Goal: Task Accomplishment & Management: Complete application form

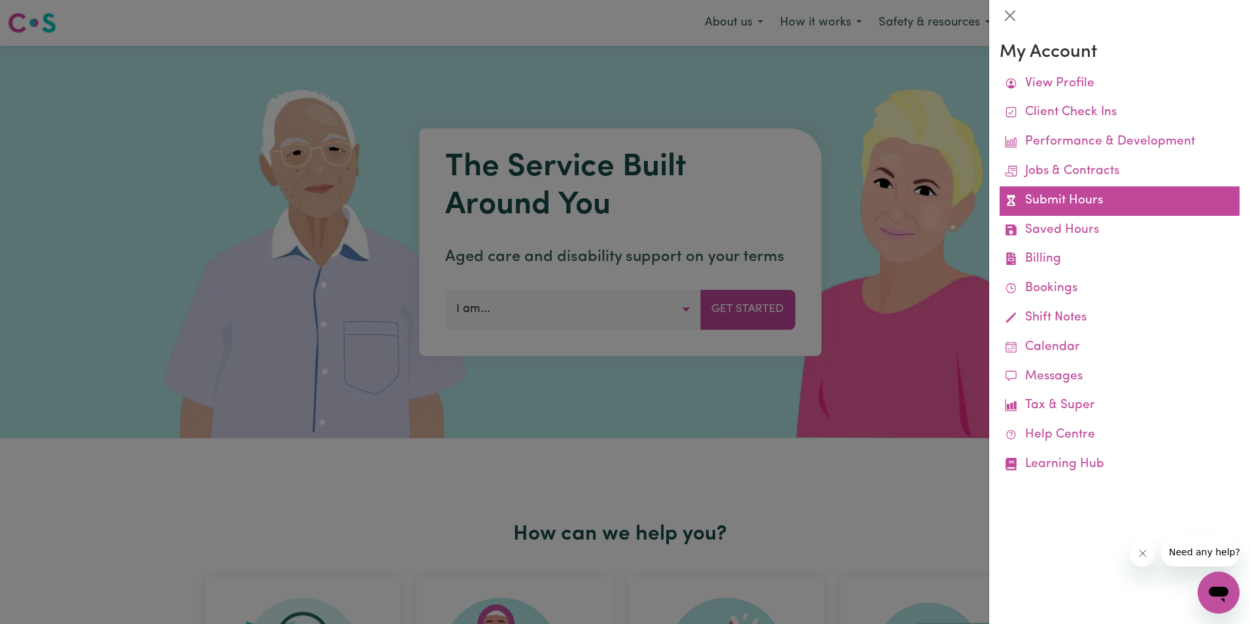
click at [1056, 200] on link "Submit Hours" at bounding box center [1120, 200] width 240 height 29
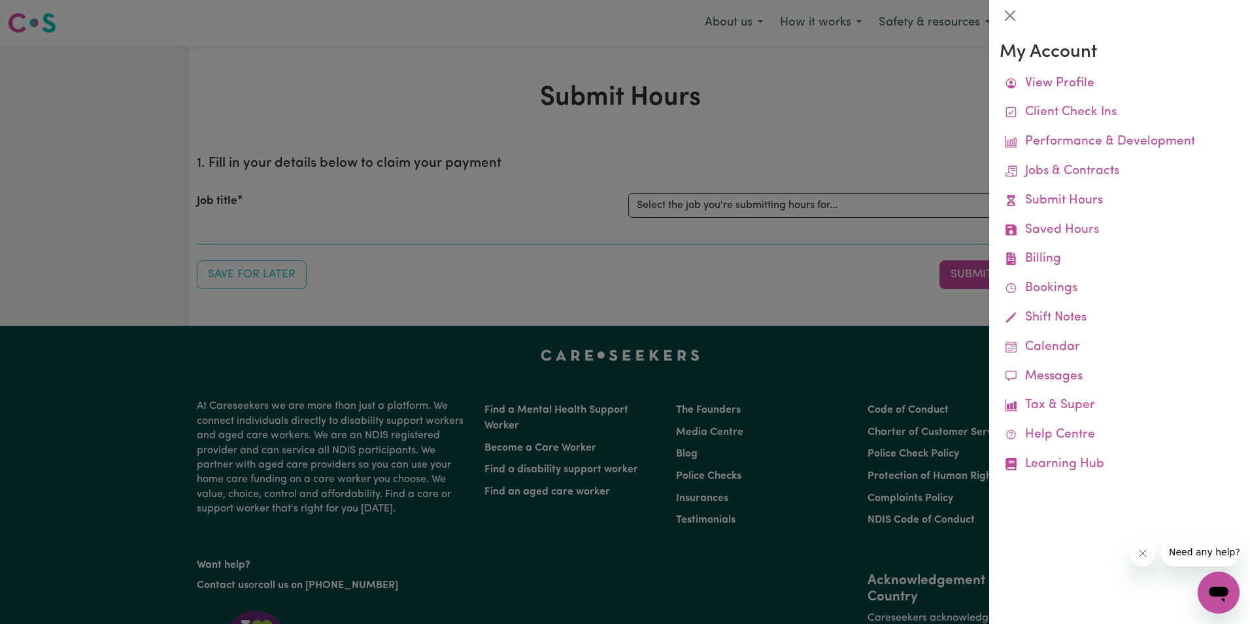
click at [784, 199] on div at bounding box center [625, 312] width 1250 height 624
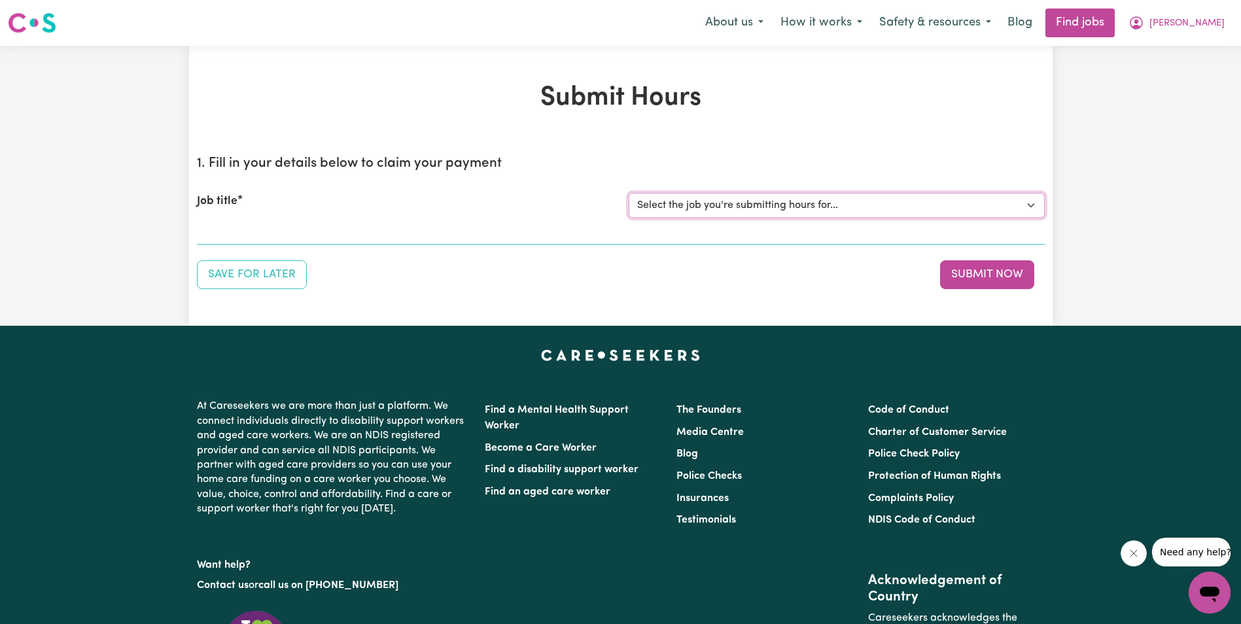
click at [787, 202] on select "Select the job you're submitting hours for... [[PERSON_NAME]] Support Worker in…" at bounding box center [837, 205] width 416 height 25
select select "11643"
click at [629, 193] on select "Select the job you're submitting hours for... [[PERSON_NAME]] Support Worker in…" at bounding box center [837, 205] width 416 height 25
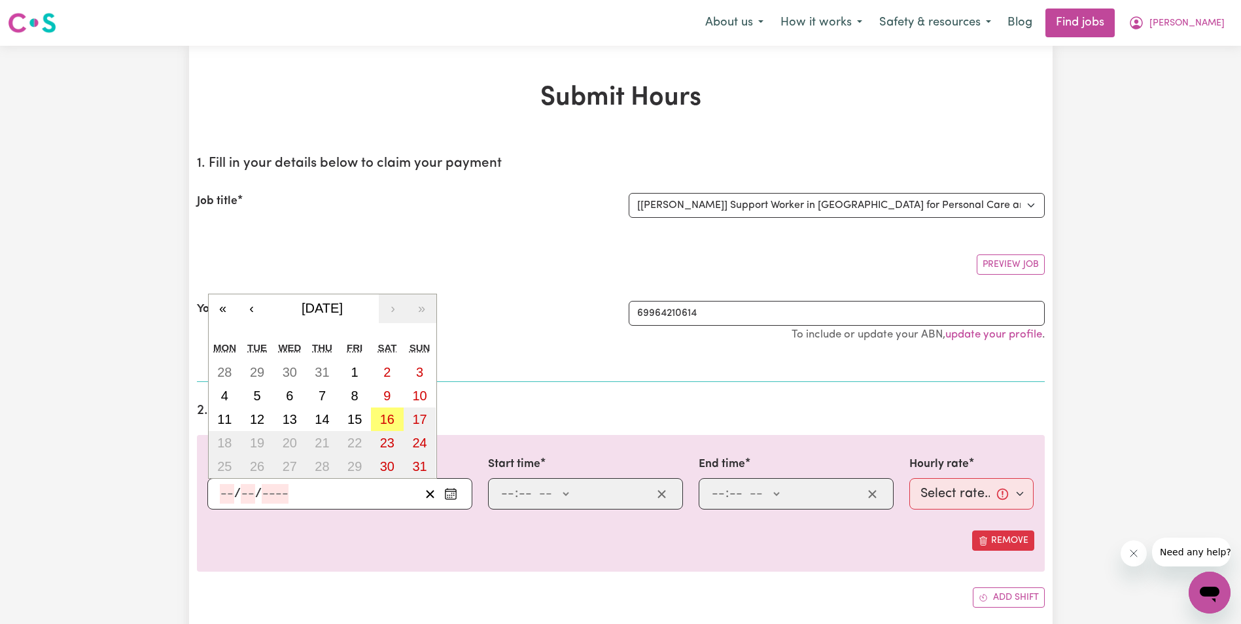
click at [223, 492] on input "number" at bounding box center [227, 494] width 14 height 20
click at [226, 418] on abbr "11" at bounding box center [224, 419] width 14 height 14
type input "[DATE]"
type input "11"
type input "8"
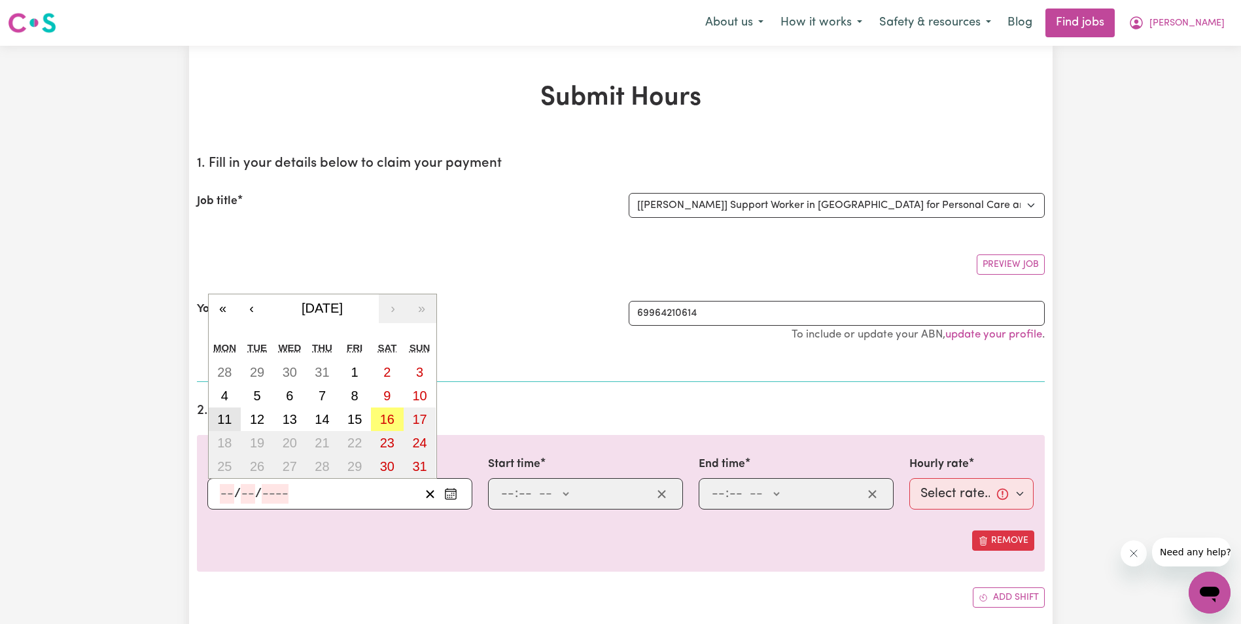
type input "2025"
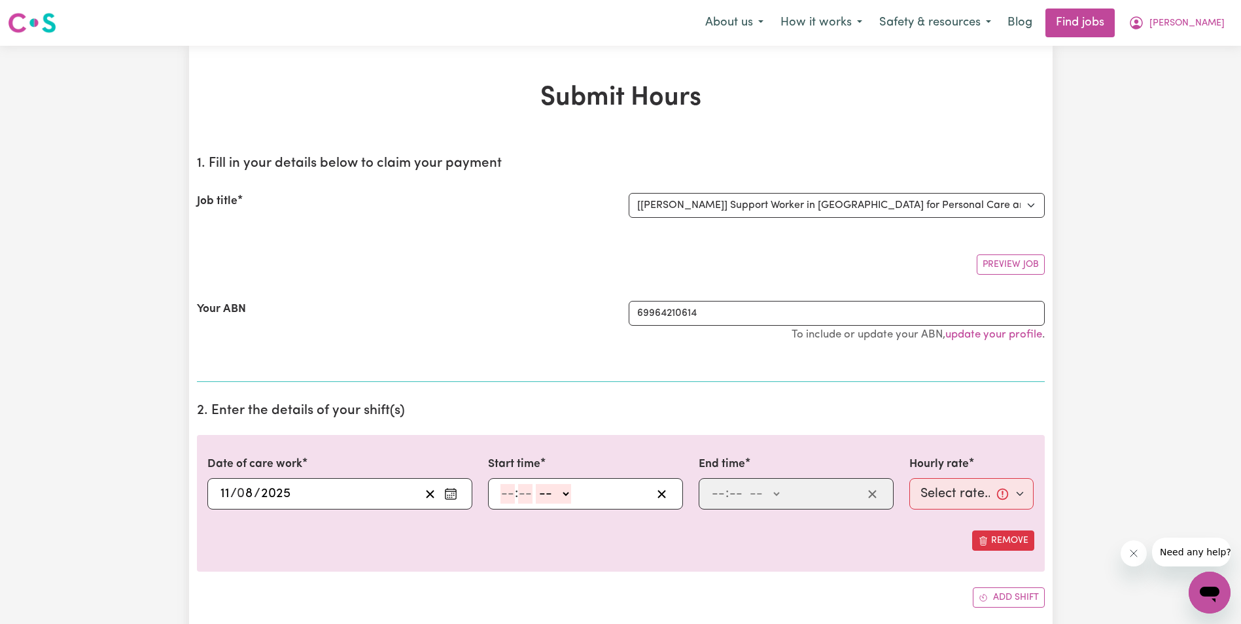
click at [509, 492] on input "number" at bounding box center [507, 494] width 14 height 20
type input "8"
type input "30"
click at [561, 499] on select "-- AM PM" at bounding box center [549, 494] width 35 height 20
select select "am"
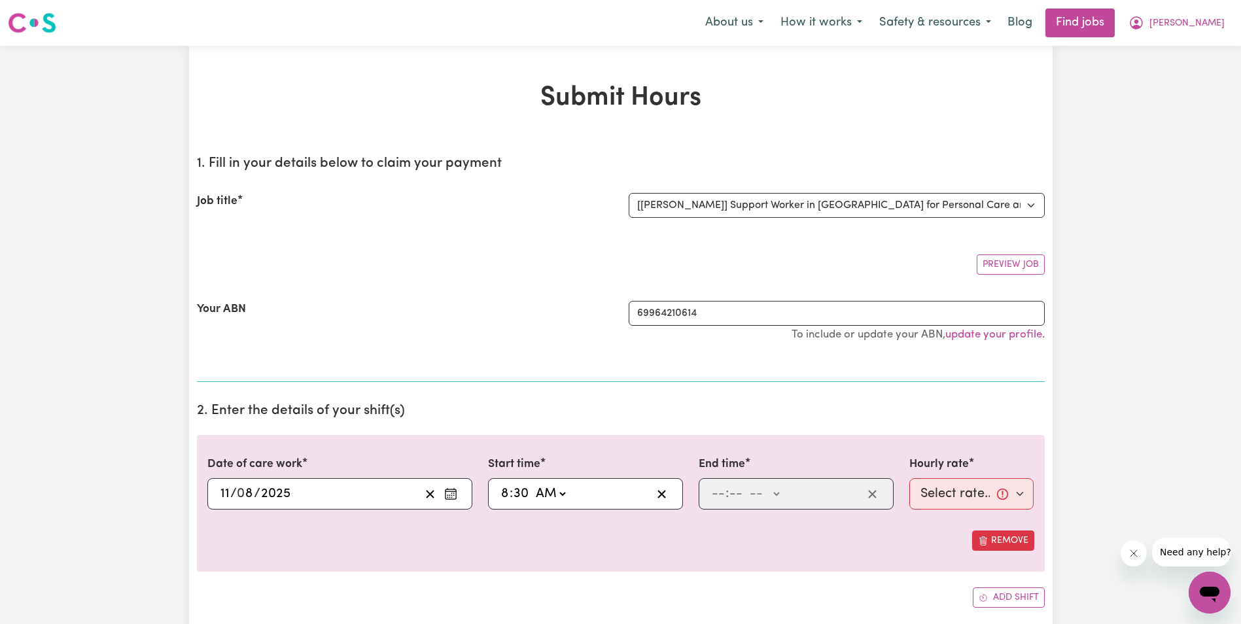
click at [532, 484] on select "-- AM PM" at bounding box center [549, 494] width 35 height 20
type input "08:30"
click at [720, 496] on input "number" at bounding box center [718, 494] width 14 height 20
type input "10"
type input "30"
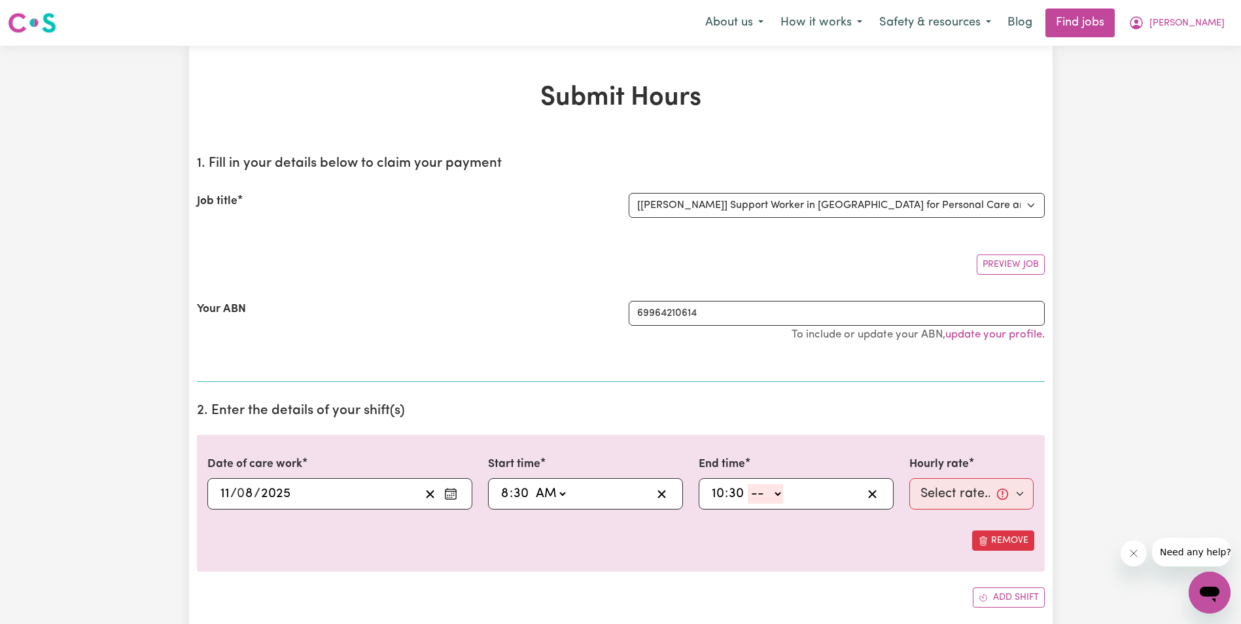
click at [780, 494] on select "-- AM PM" at bounding box center [765, 494] width 35 height 20
select select "am"
click at [748, 484] on select "-- AM PM" at bounding box center [765, 494] width 35 height 20
type input "10:30"
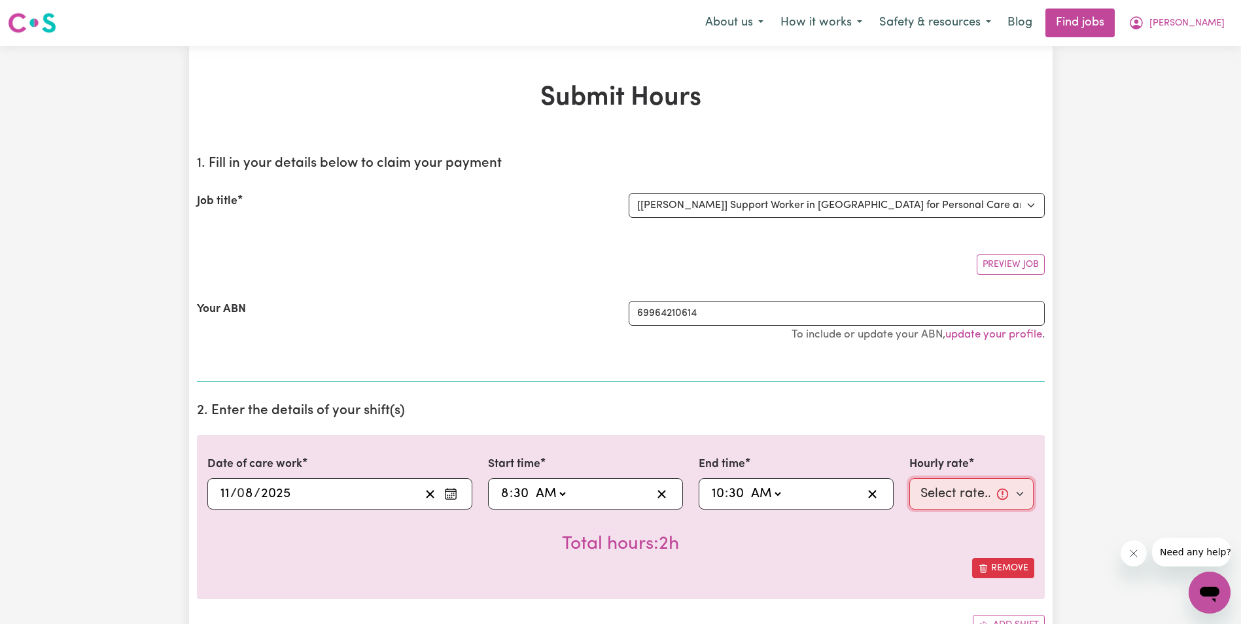
click at [974, 490] on select "Select rate... $63.00 (Weekday) $63.00 ([DATE]) $63.00 ([DATE])" at bounding box center [971, 493] width 125 height 31
click at [224, 497] on input "11" at bounding box center [225, 494] width 10 height 20
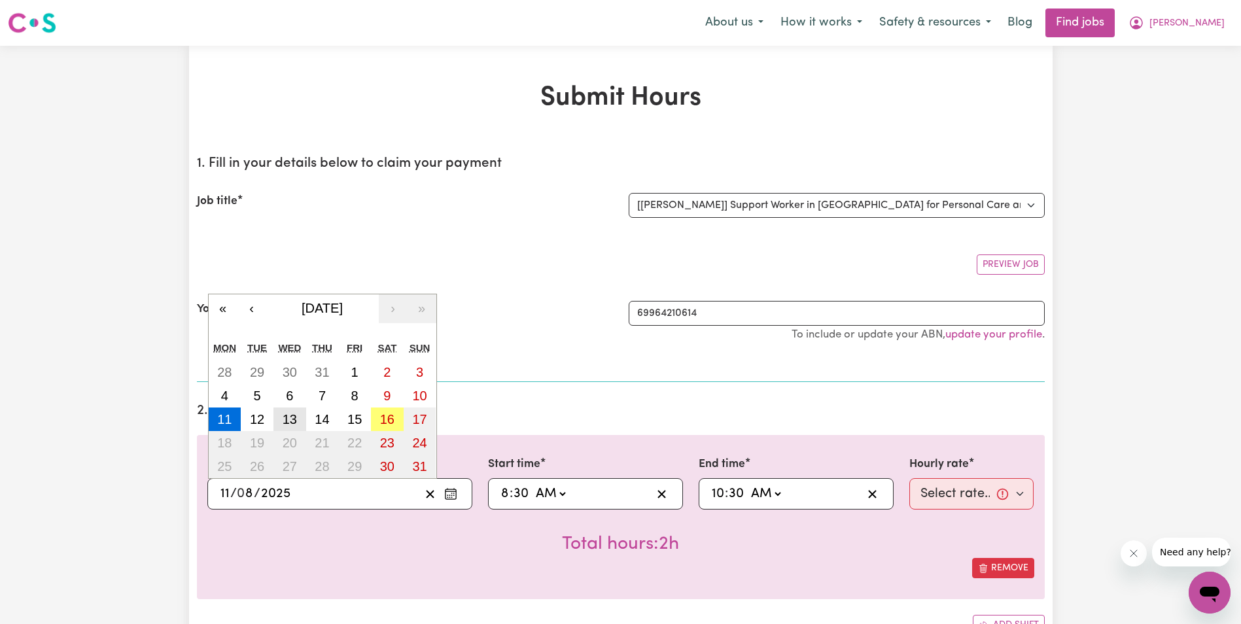
click at [297, 418] on button "13" at bounding box center [289, 419] width 33 height 24
type input "[DATE]"
type input "13"
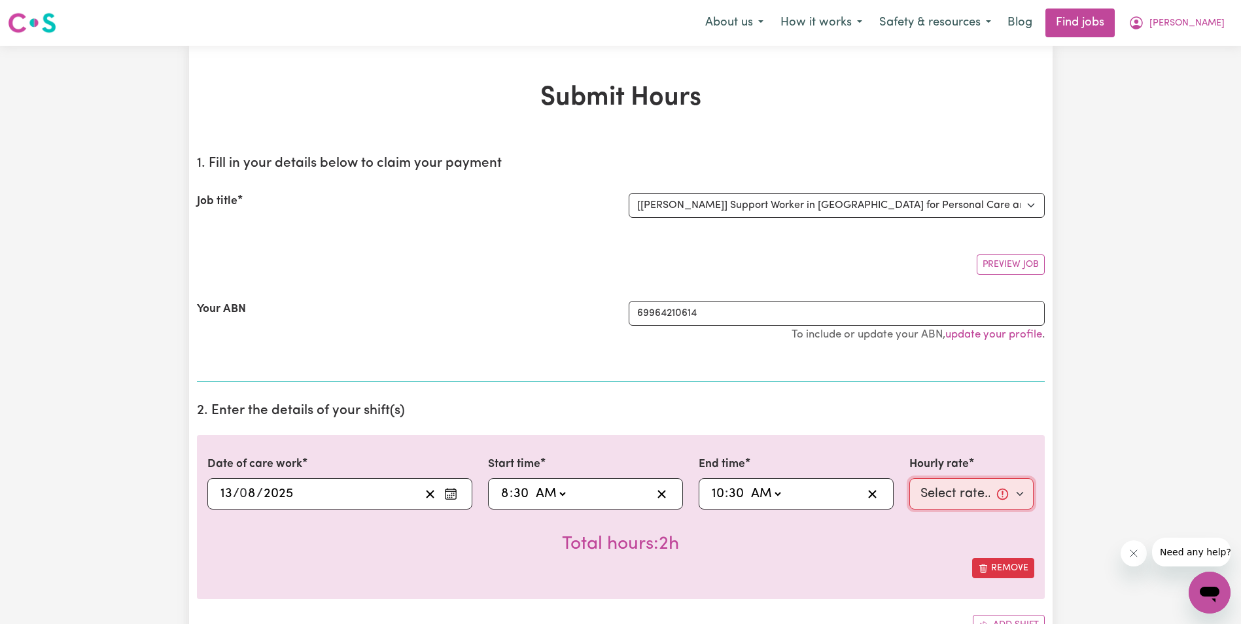
click at [941, 494] on select "Select rate... $63.00 (Weekday) $63.00 ([DATE]) $63.00 ([DATE])" at bounding box center [971, 493] width 125 height 31
click at [452, 495] on circle "Enter the date of care work" at bounding box center [451, 494] width 1 height 1
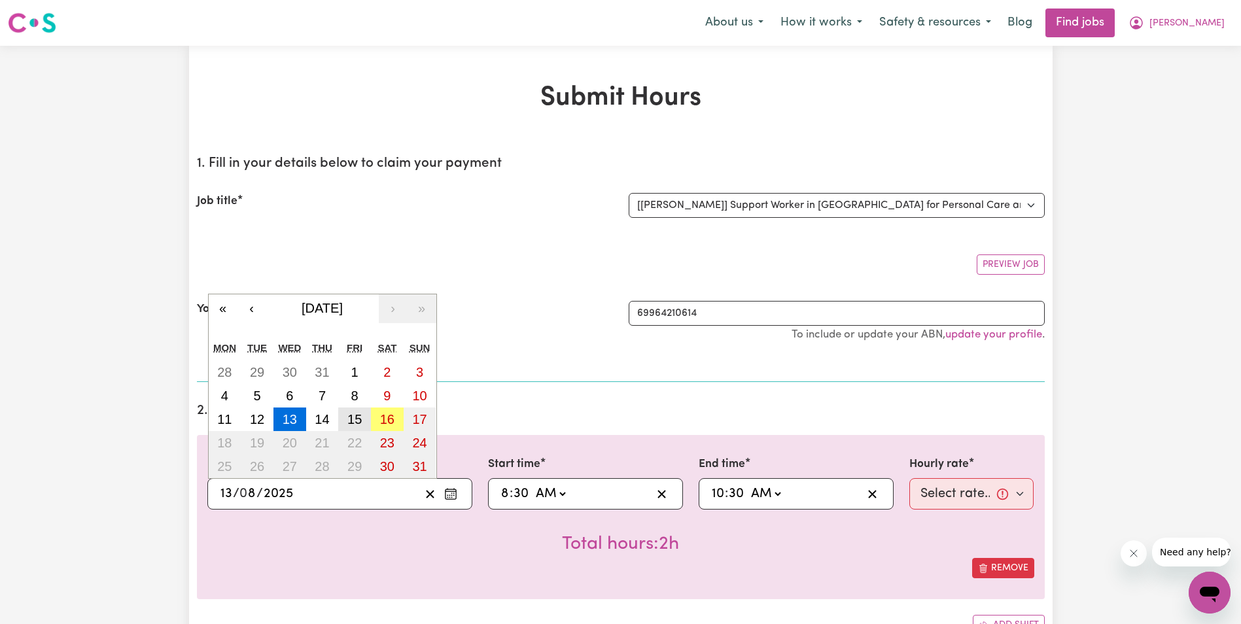
click at [356, 421] on abbr "15" at bounding box center [354, 419] width 14 height 14
type input "[DATE]"
type input "15"
